Goal: Download file/media

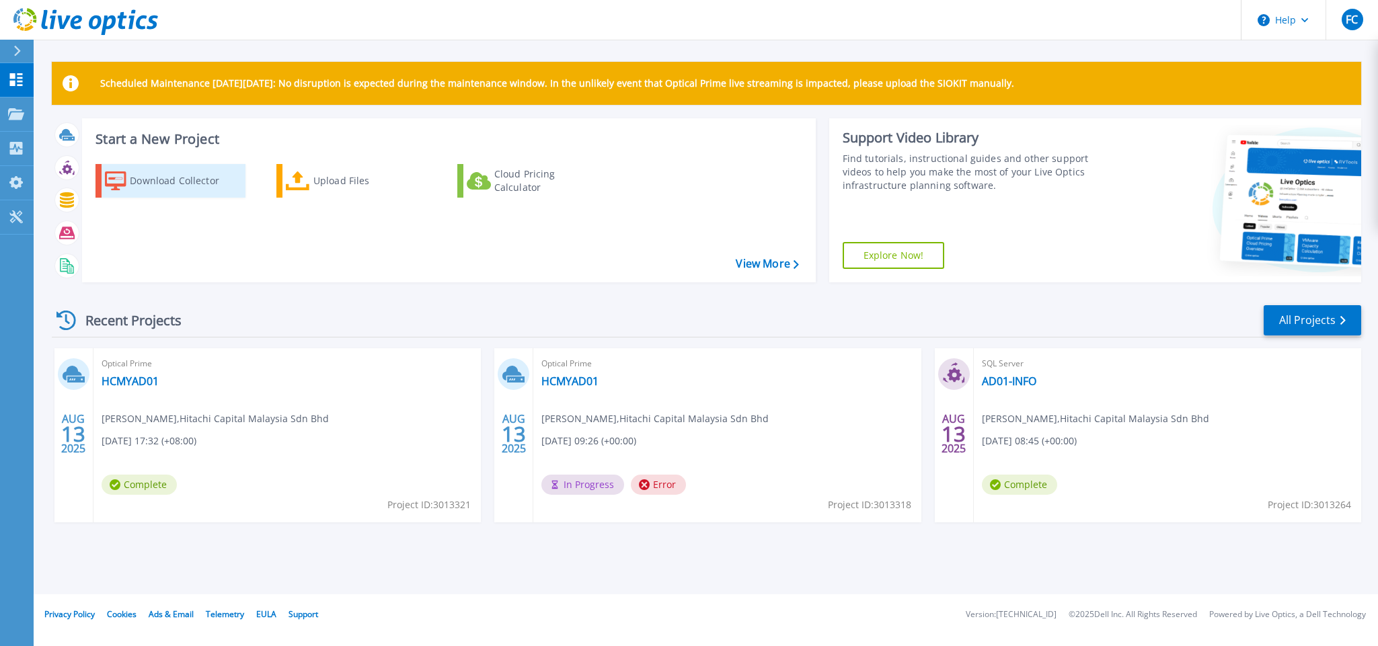
click at [186, 182] on div "Download Collector" at bounding box center [184, 180] width 108 height 27
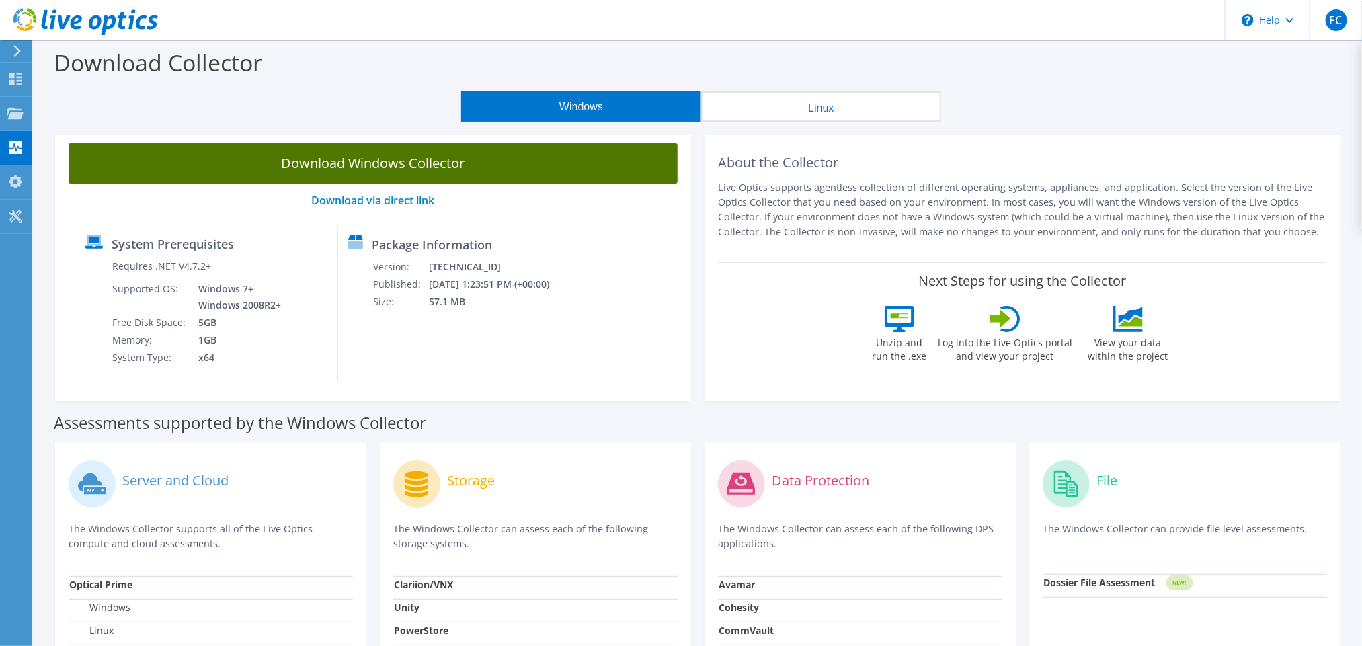
click at [347, 163] on link "Download Windows Collector" at bounding box center [373, 163] width 609 height 40
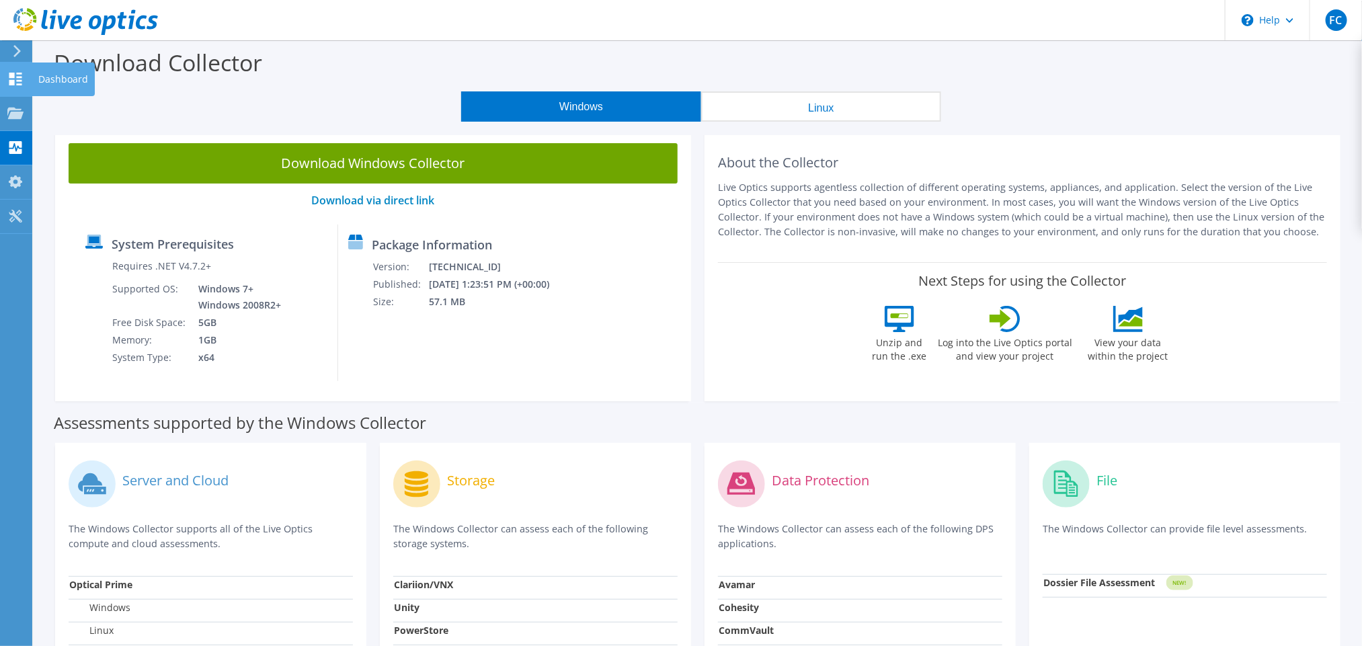
click at [21, 79] on icon at bounding box center [15, 79] width 16 height 13
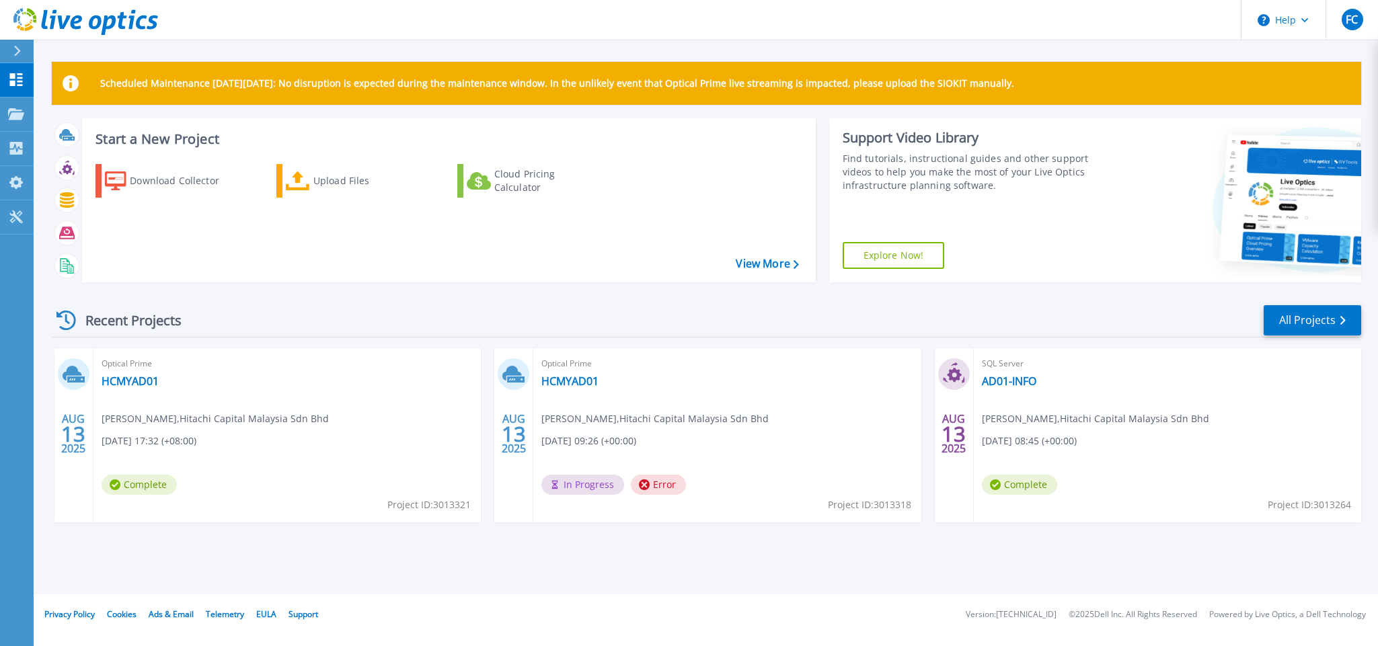
click at [81, 414] on div "[DATE]" at bounding box center [74, 433] width 26 height 49
drag, startPoint x: 163, startPoint y: 440, endPoint x: 152, endPoint y: 473, distance: 34.9
click at [163, 442] on span "[DATE] 17:32 (+08:00)" at bounding box center [149, 441] width 95 height 15
drag, startPoint x: 152, startPoint y: 473, endPoint x: 145, endPoint y: 496, distance: 24.5
click at [152, 478] on div "Optical Prime HCMYAD01 [PERSON_NAME] , Hitachi Capital Malaysia Sdn Bhd [DATE] …" at bounding box center [286, 435] width 387 height 174
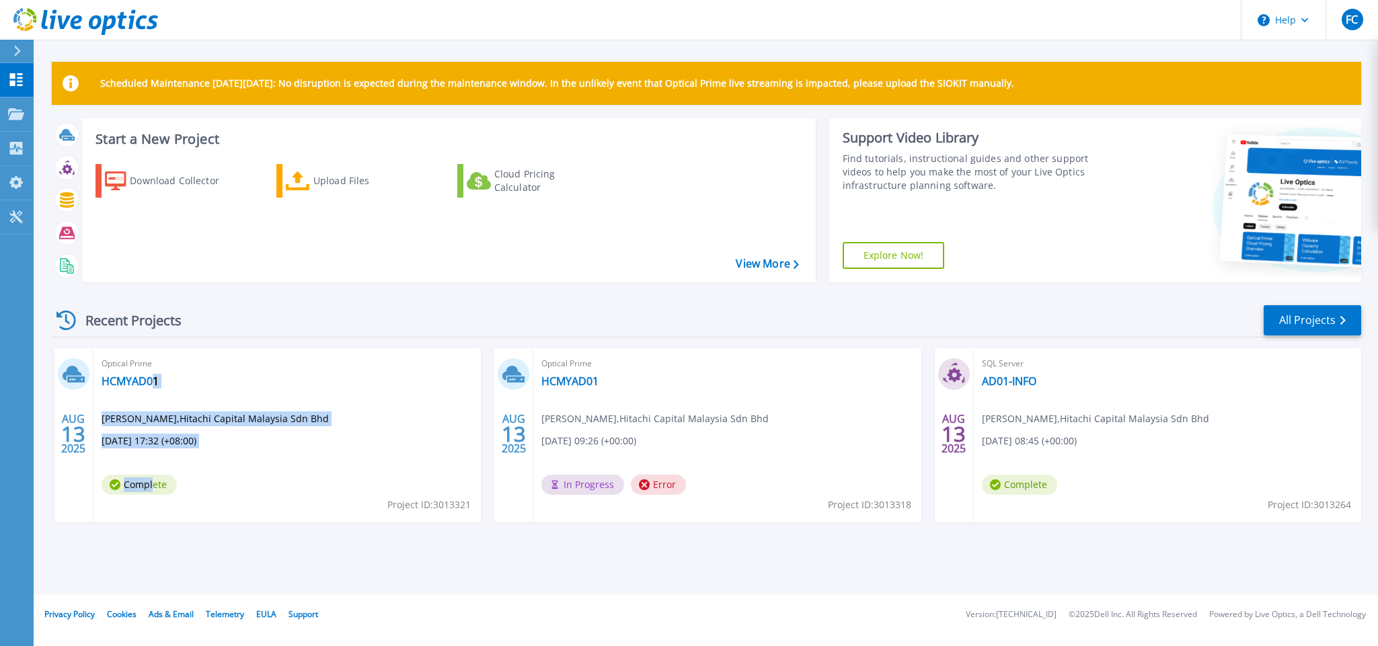
click at [145, 496] on div "Complete" at bounding box center [143, 488] width 82 height 27
click at [192, 418] on span "[PERSON_NAME] , Hitachi Capital Malaysia Sdn Bhd" at bounding box center [215, 418] width 227 height 15
click at [239, 424] on span "[PERSON_NAME] , Hitachi Capital Malaysia Sdn Bhd" at bounding box center [215, 418] width 227 height 15
click at [1339, 304] on div "Recent Projects All Projects" at bounding box center [706, 321] width 1309 height 34
click at [1319, 317] on link "All Projects" at bounding box center [1311, 320] width 97 height 30
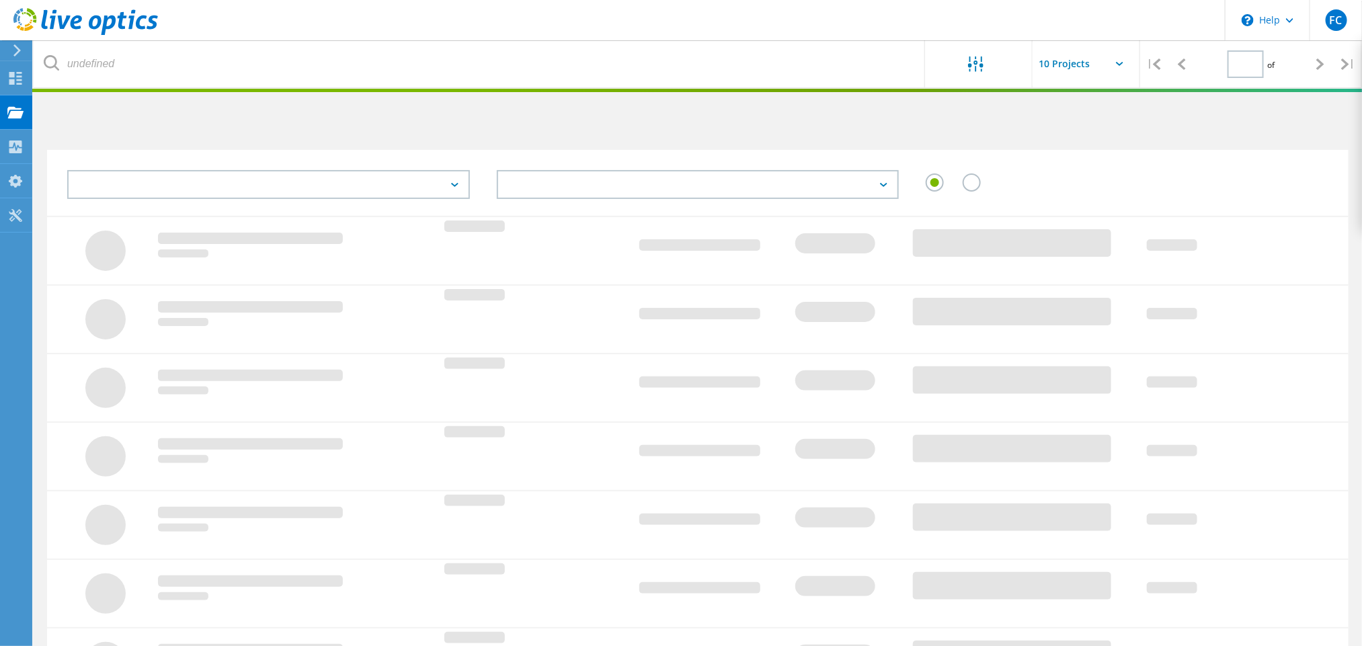
type input "1"
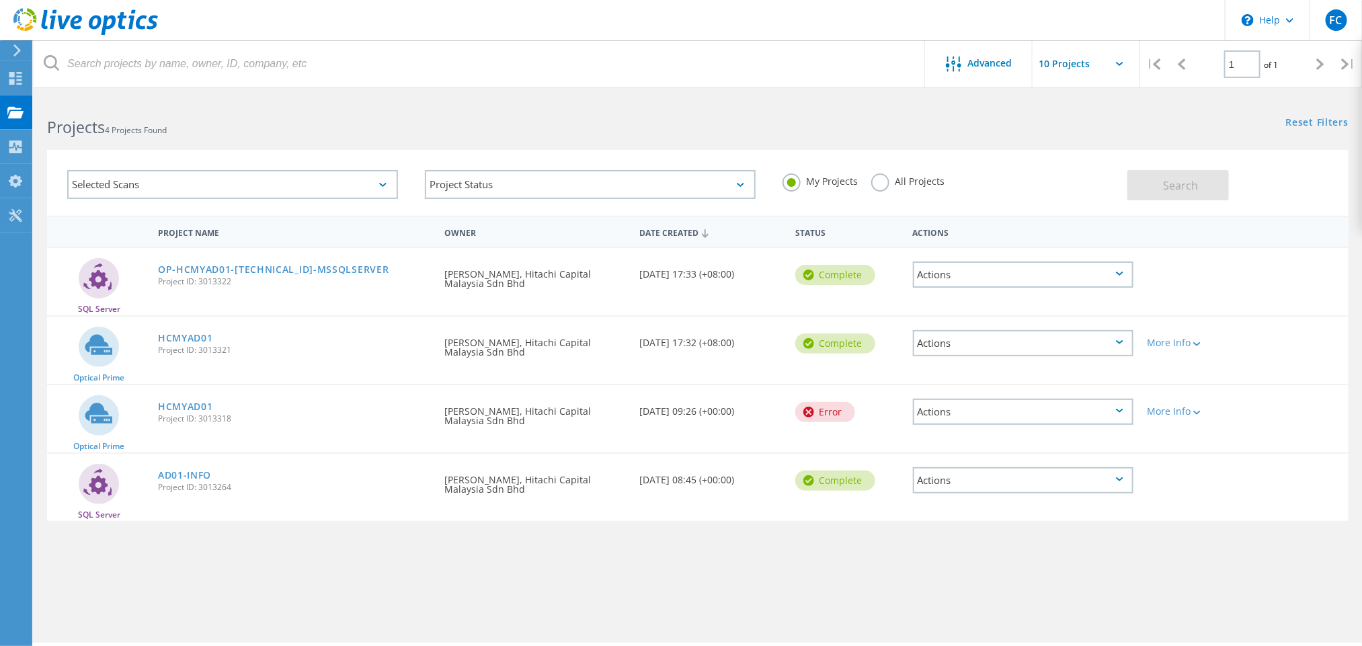
click at [1015, 342] on div "Actions" at bounding box center [1023, 343] width 221 height 26
click at [1009, 327] on div "Project Details" at bounding box center [1023, 333] width 218 height 21
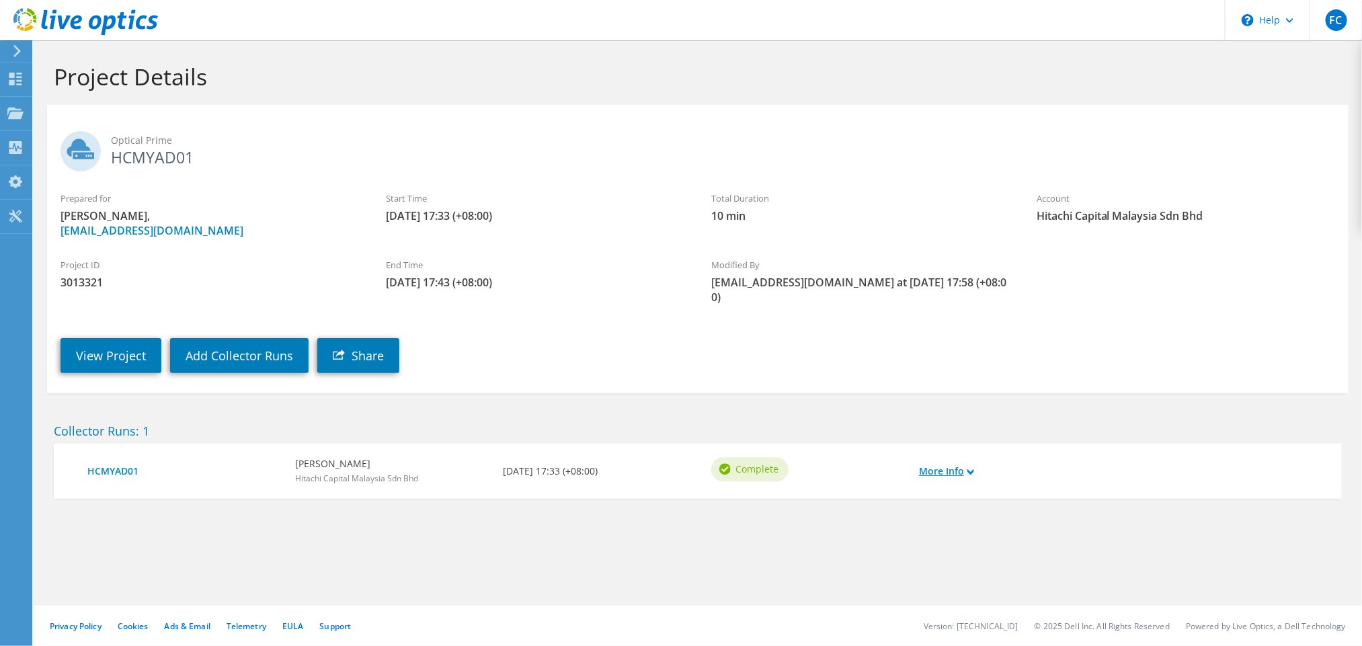
click at [958, 470] on link "More Info" at bounding box center [946, 471] width 55 height 15
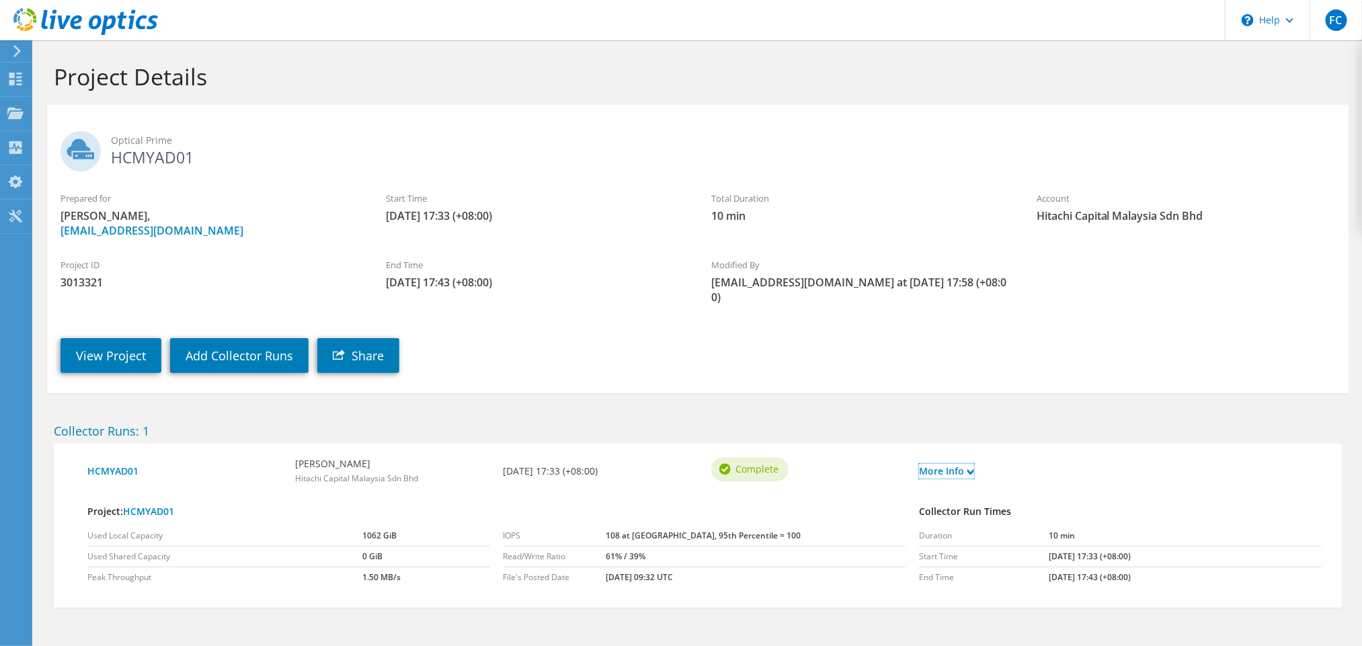
scroll to position [43, 0]
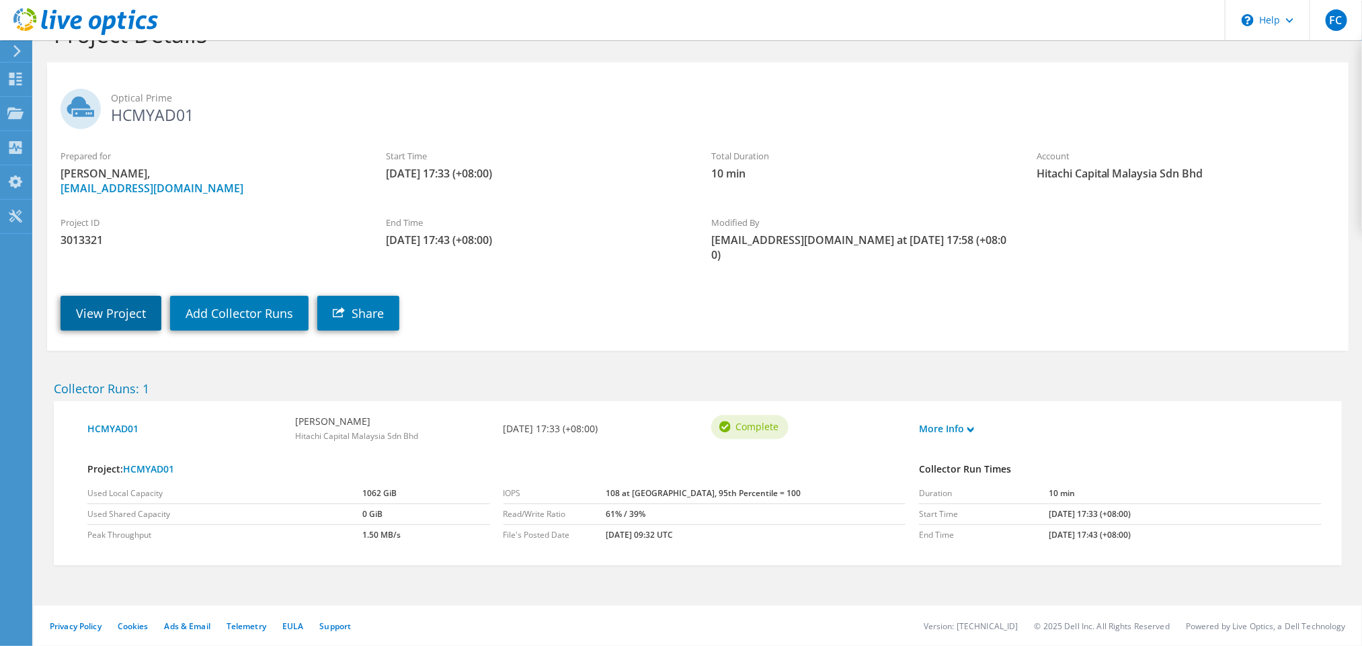
click at [123, 313] on link "View Project" at bounding box center [111, 313] width 101 height 35
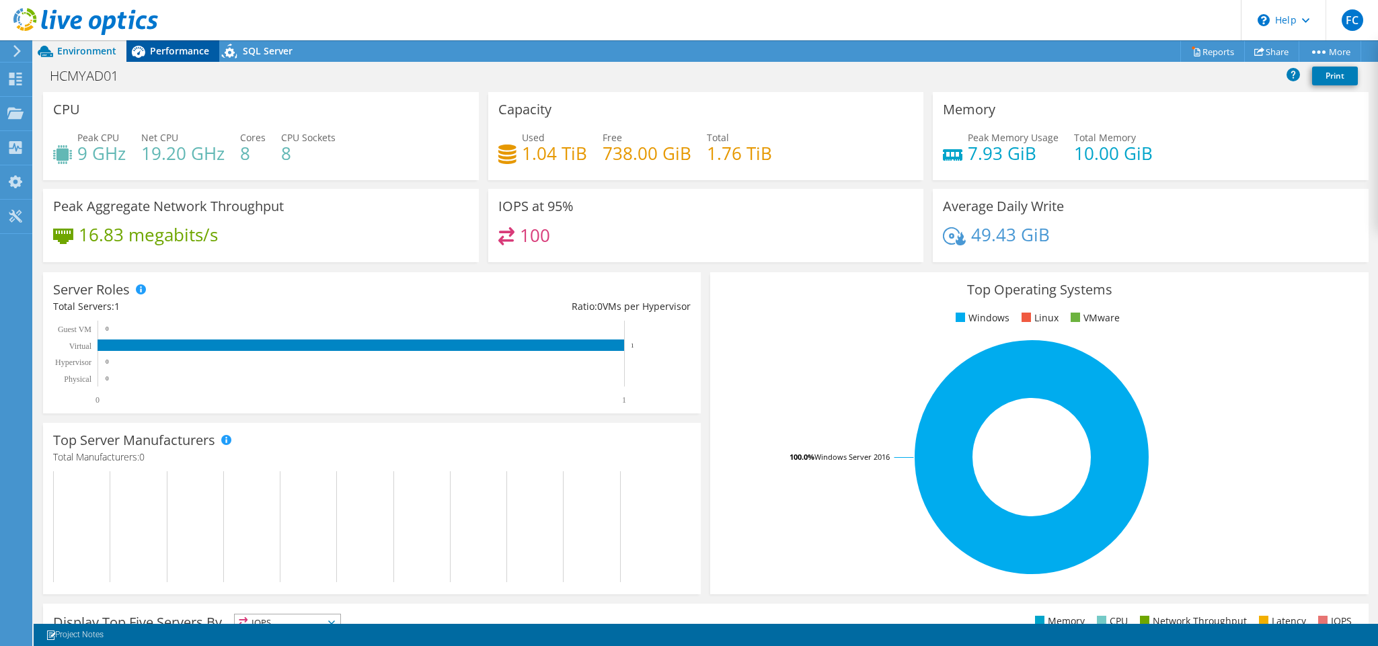
click at [166, 51] on span "Performance" at bounding box center [179, 50] width 59 height 13
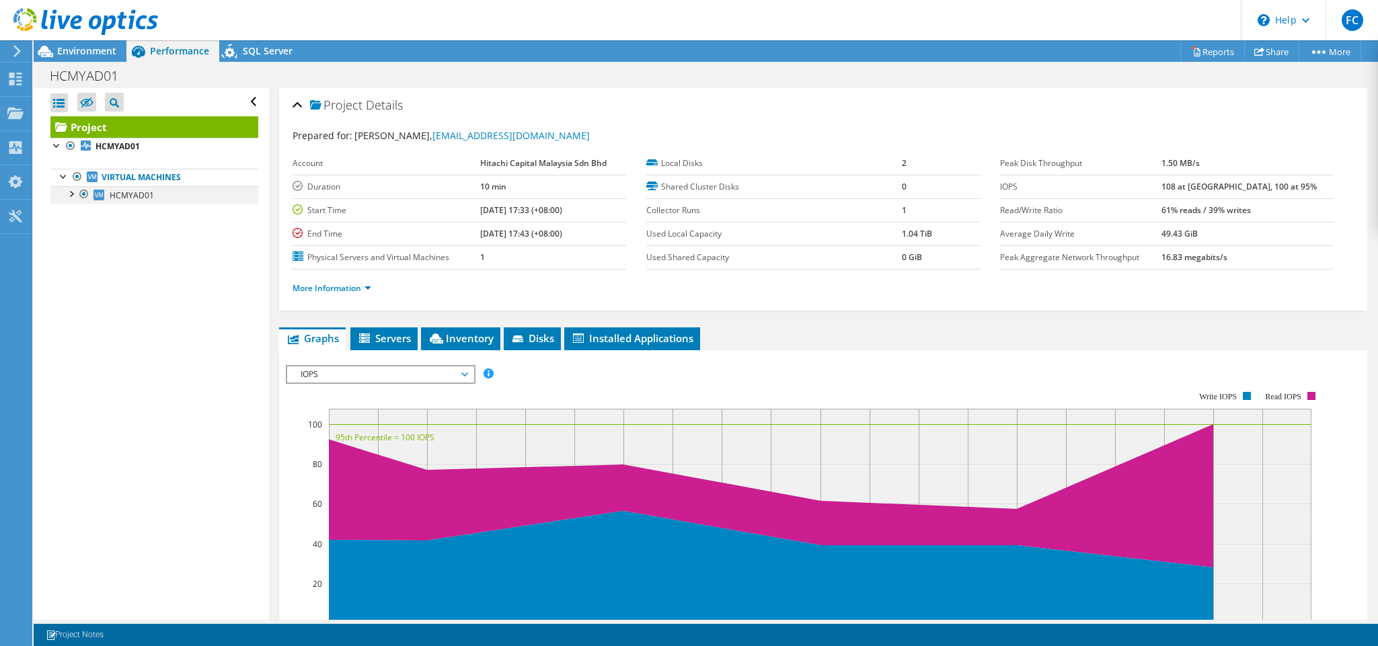
click at [71, 196] on div at bounding box center [70, 192] width 13 height 13
click at [150, 218] on link "0 C:" at bounding box center [154, 212] width 208 height 17
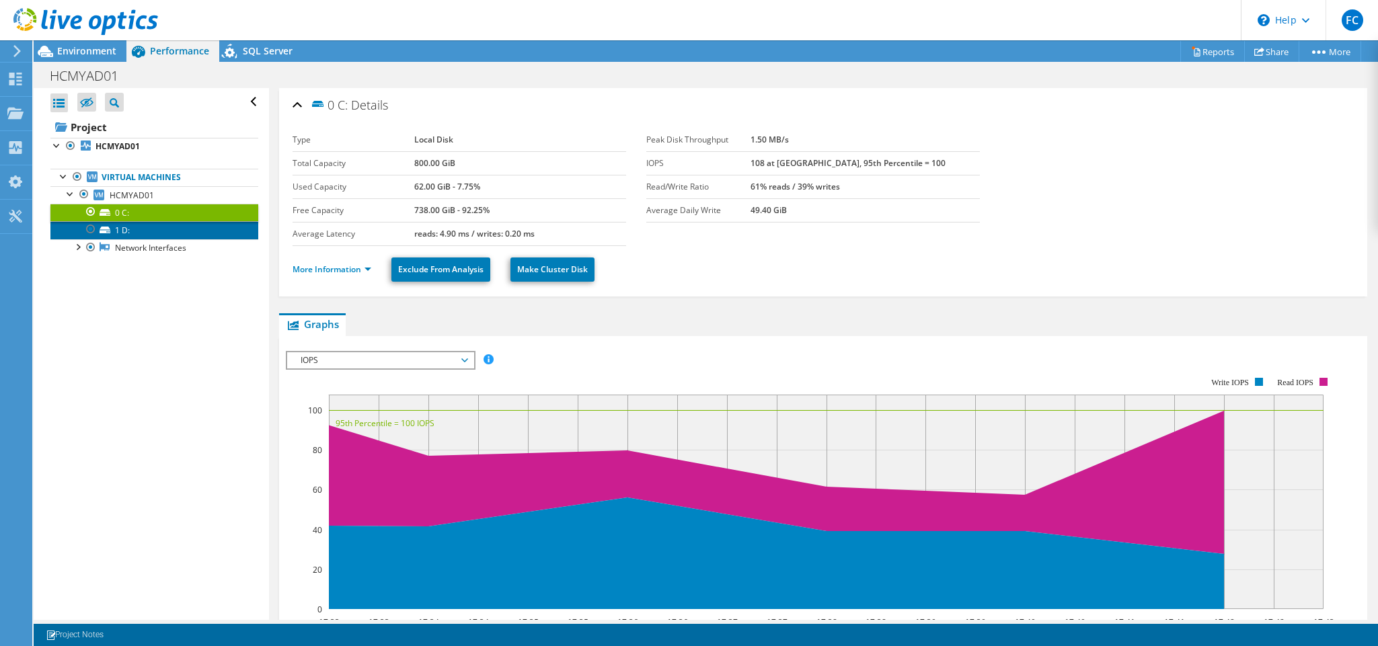
click at [157, 230] on link "1 D:" at bounding box center [154, 229] width 208 height 17
